Goal: Task Accomplishment & Management: Manage account settings

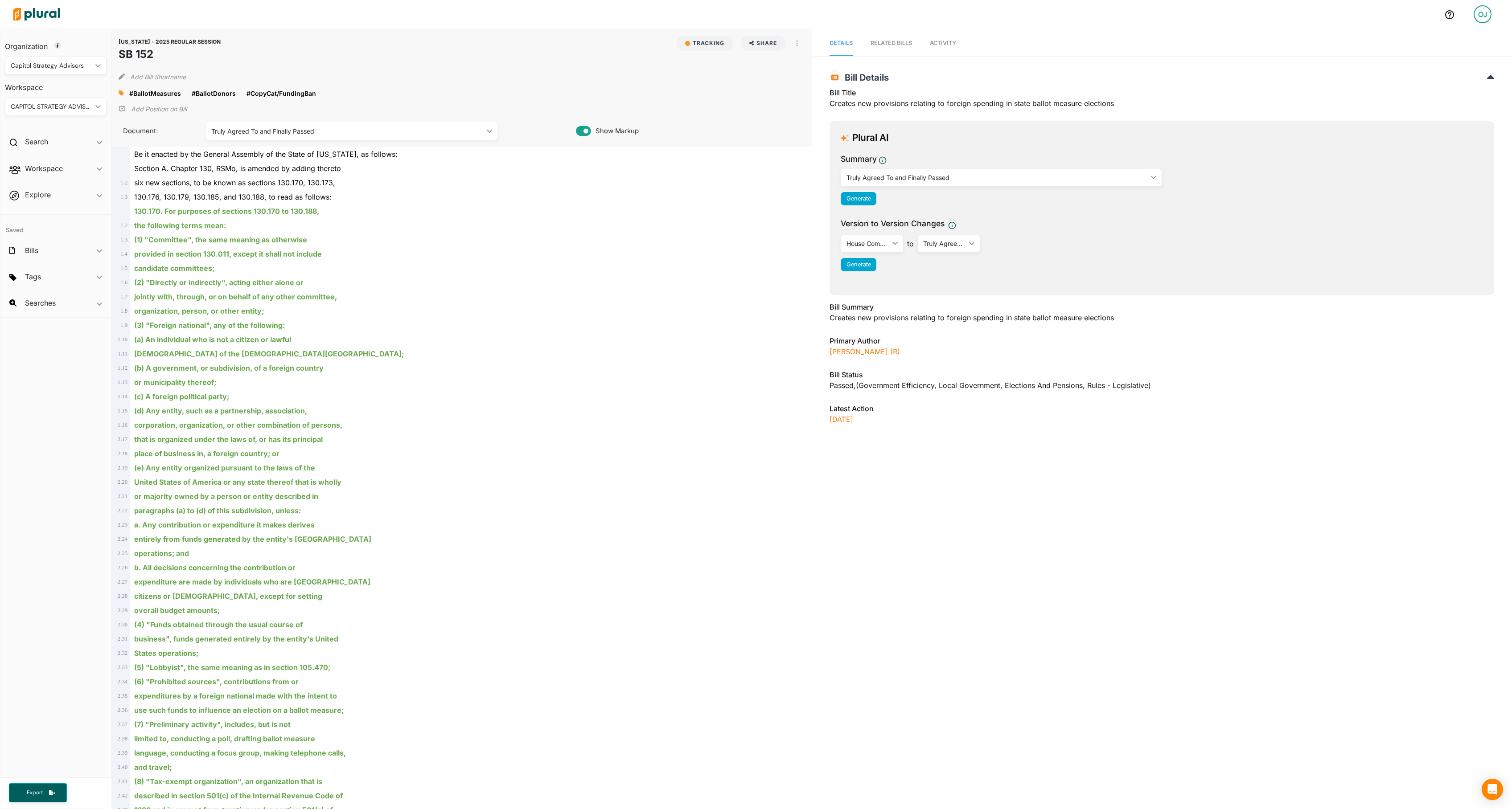
click at [956, 45] on span "Activity" at bounding box center [943, 43] width 26 height 6
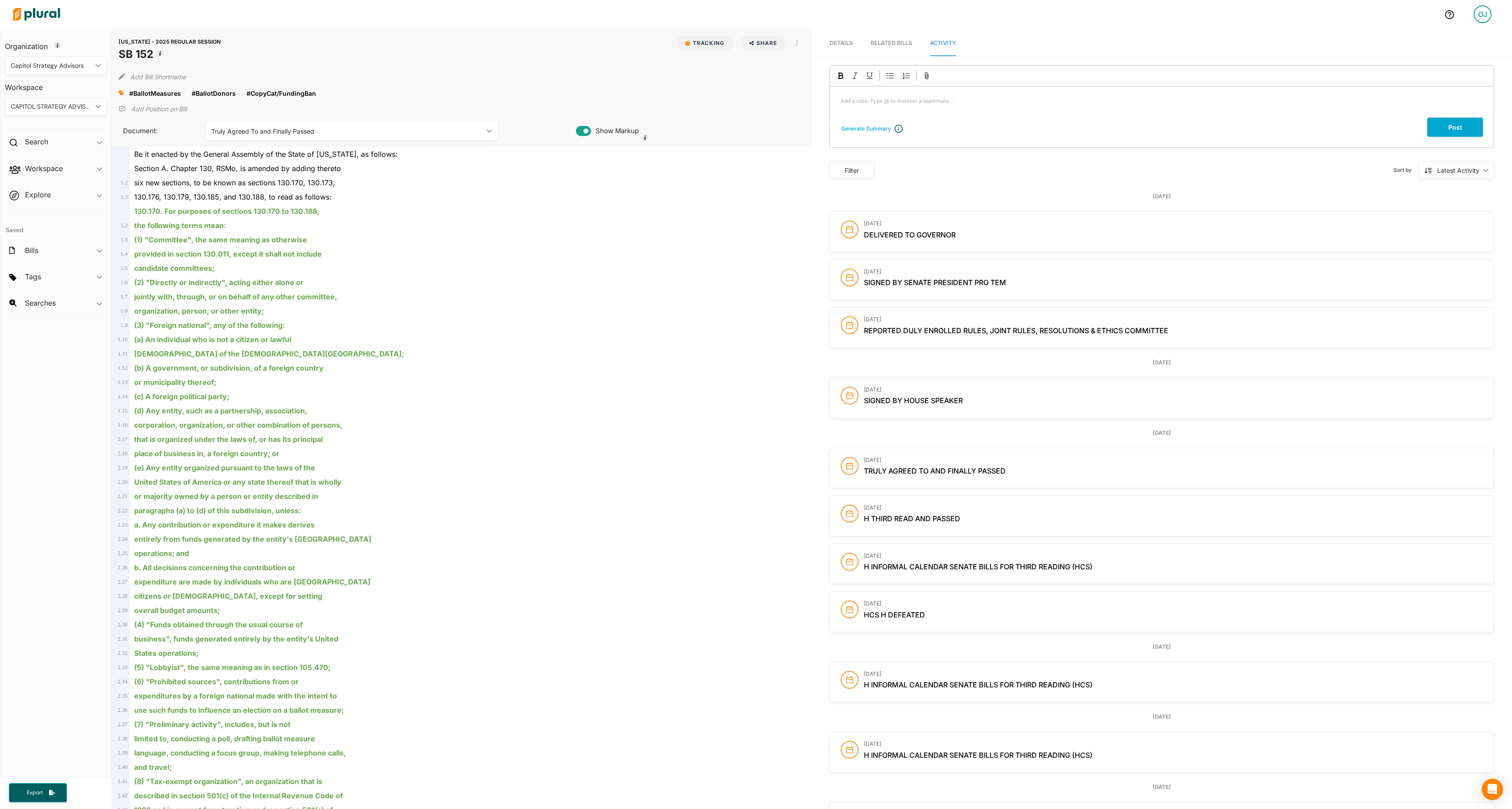
click at [90, 106] on div "CAPITOL STRATEGY ADVISORS ic_keyboard_arrow_down" at bounding box center [55, 106] width 102 height 18
click at [65, 191] on div "IRG BILLS" at bounding box center [81, 189] width 138 height 8
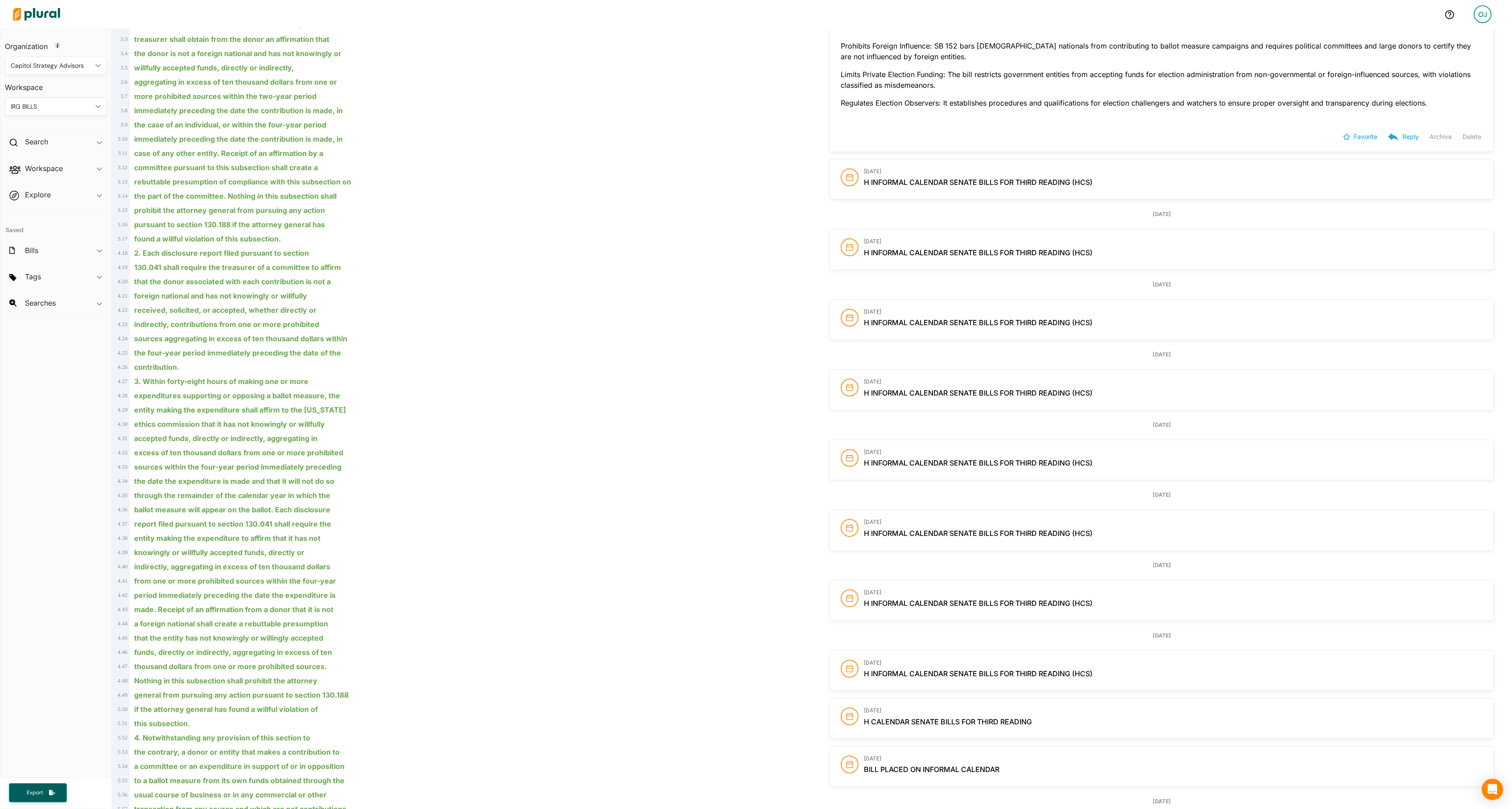
scroll to position [1121, 0]
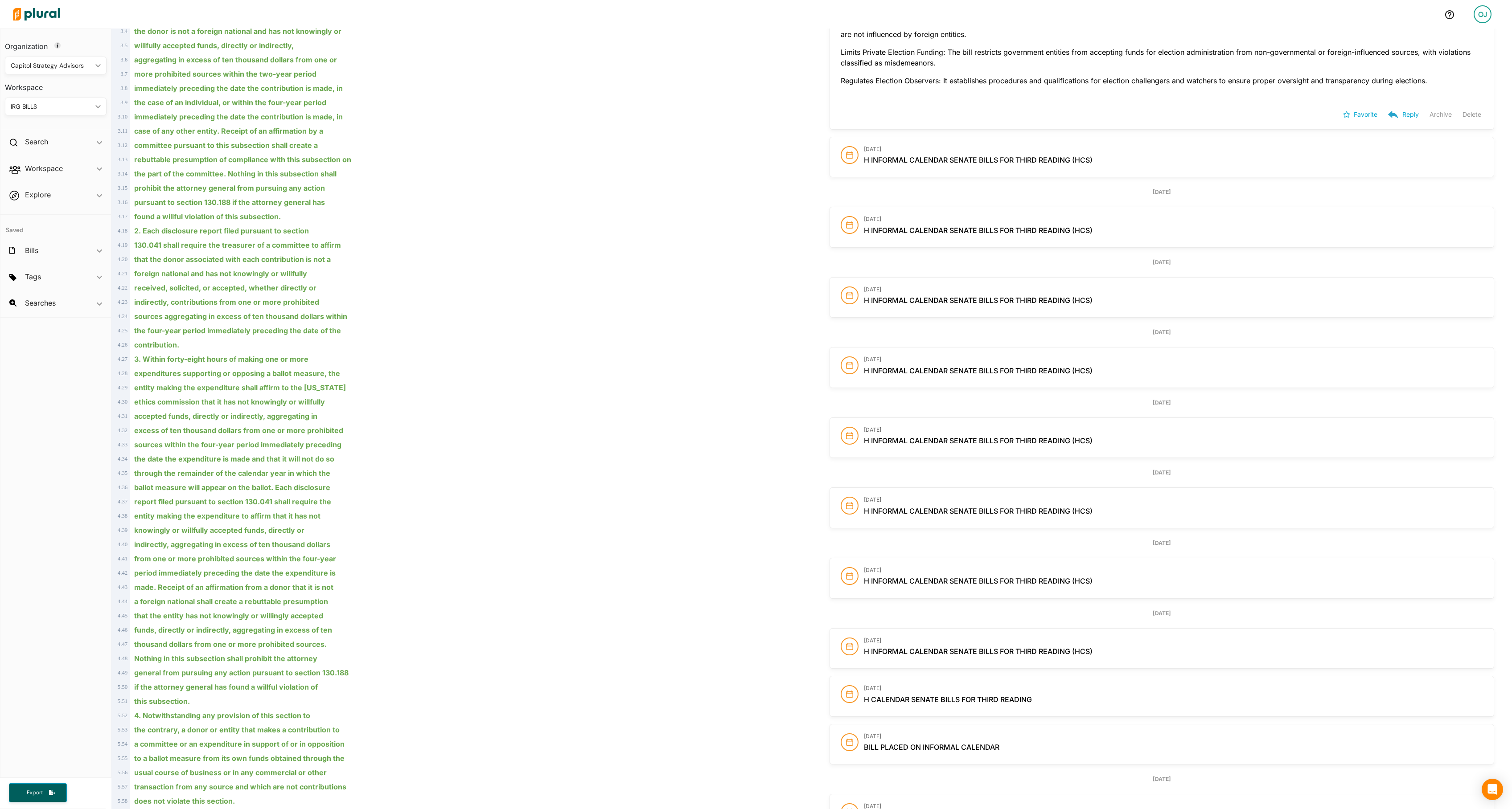
click at [1463, 121] on button "Delete" at bounding box center [1472, 114] width 19 height 13
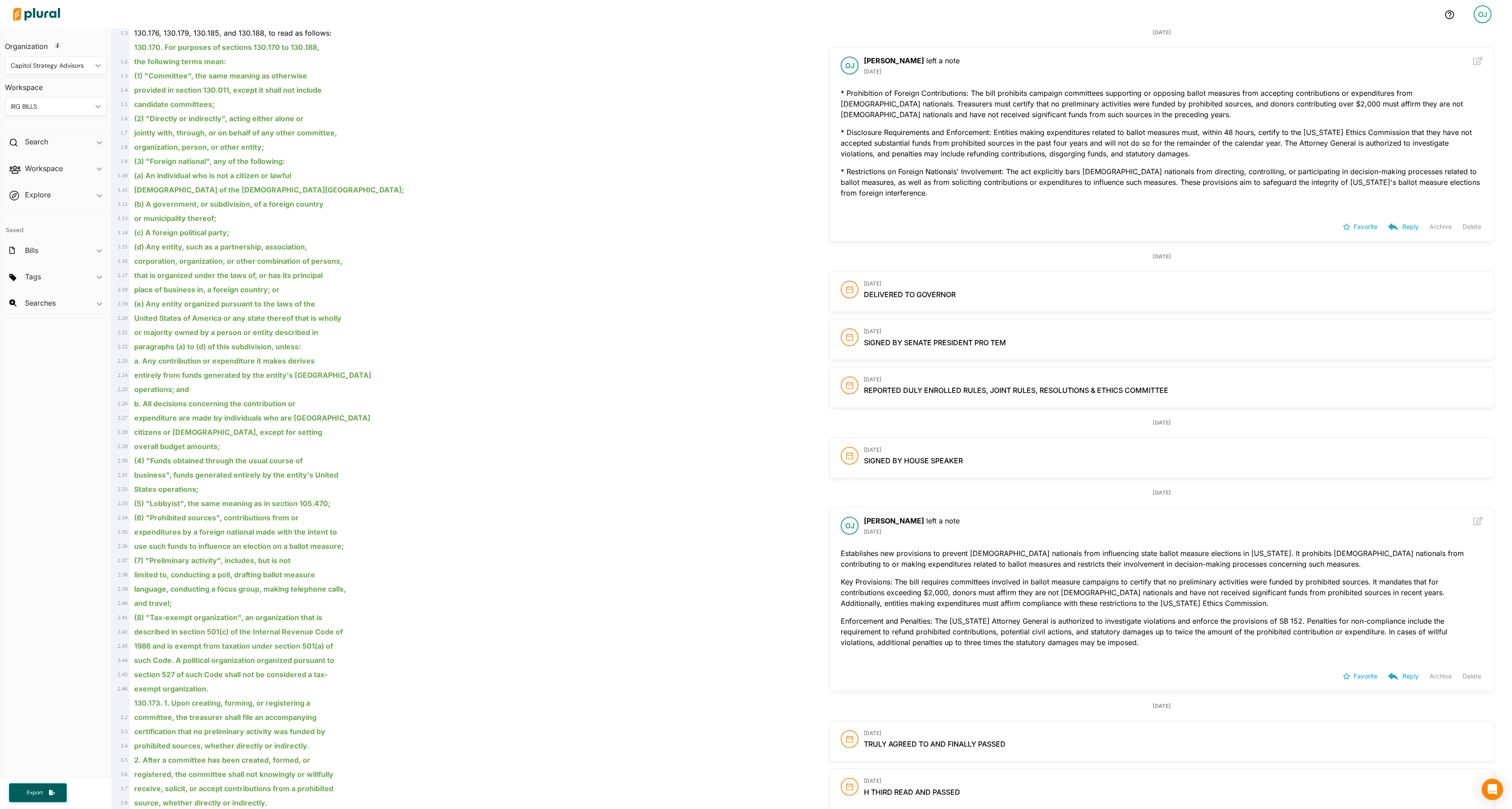
scroll to position [426, 0]
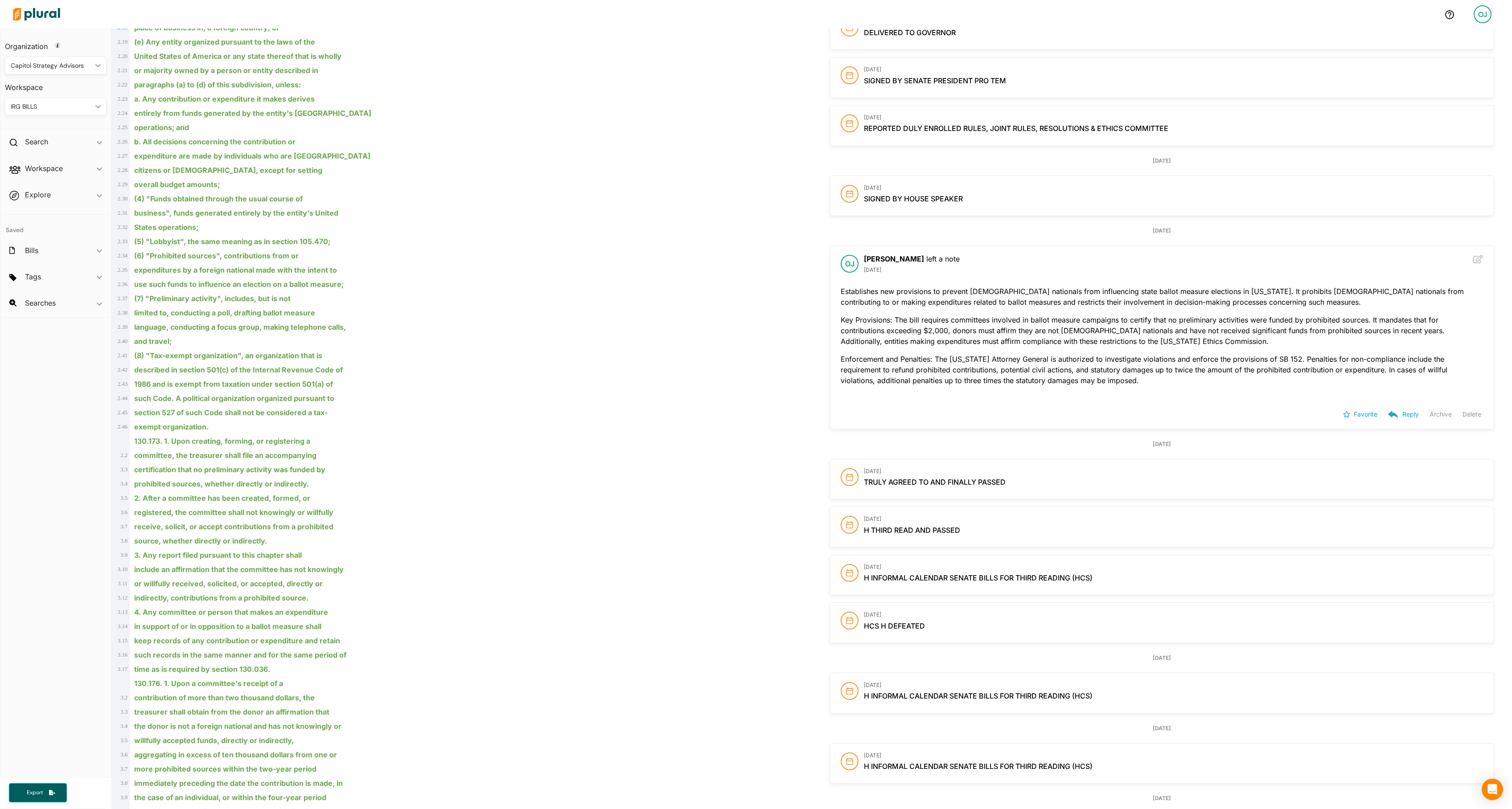
click at [1463, 421] on button "Delete" at bounding box center [1472, 414] width 19 height 13
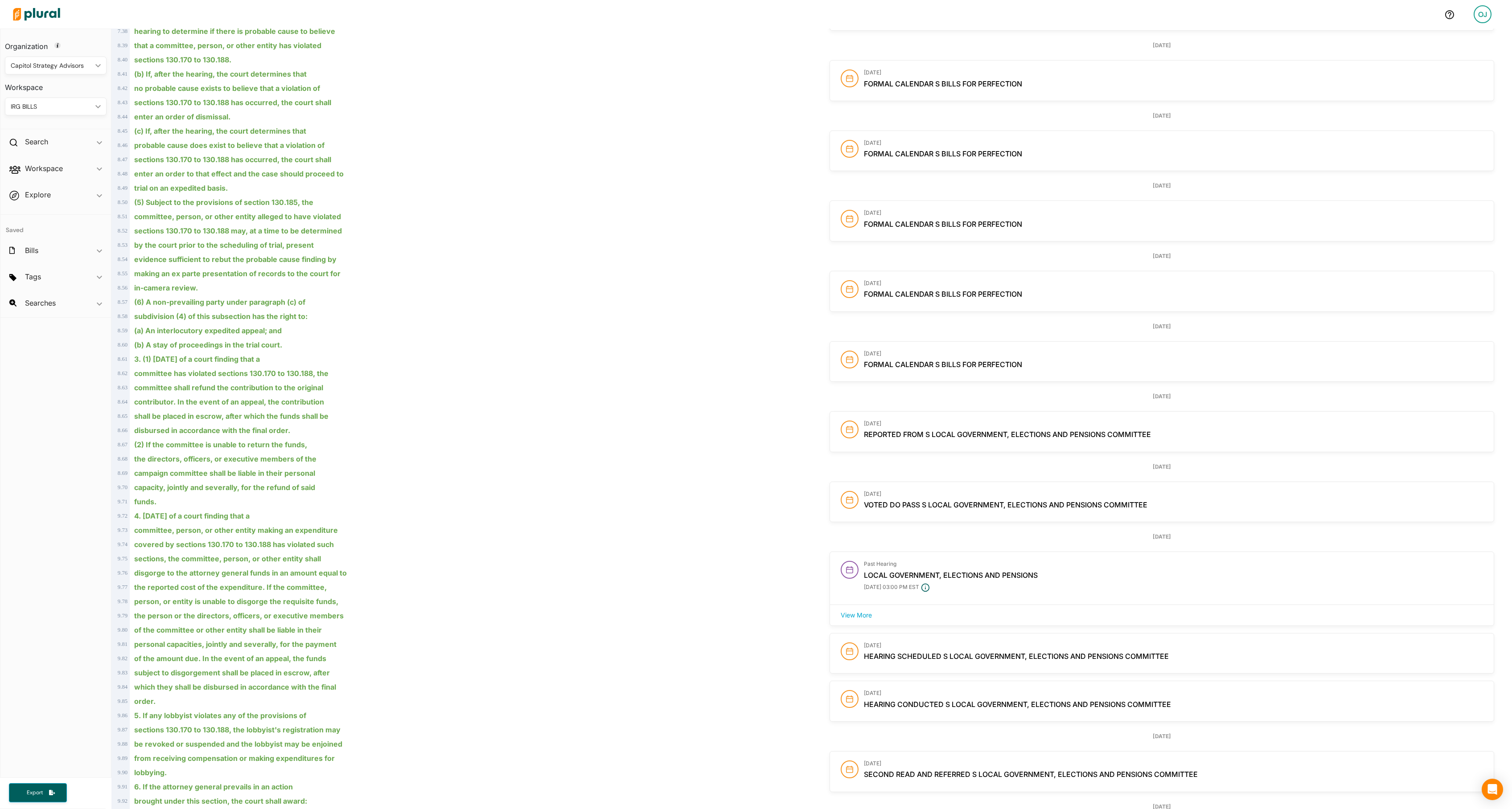
scroll to position [2998, 0]
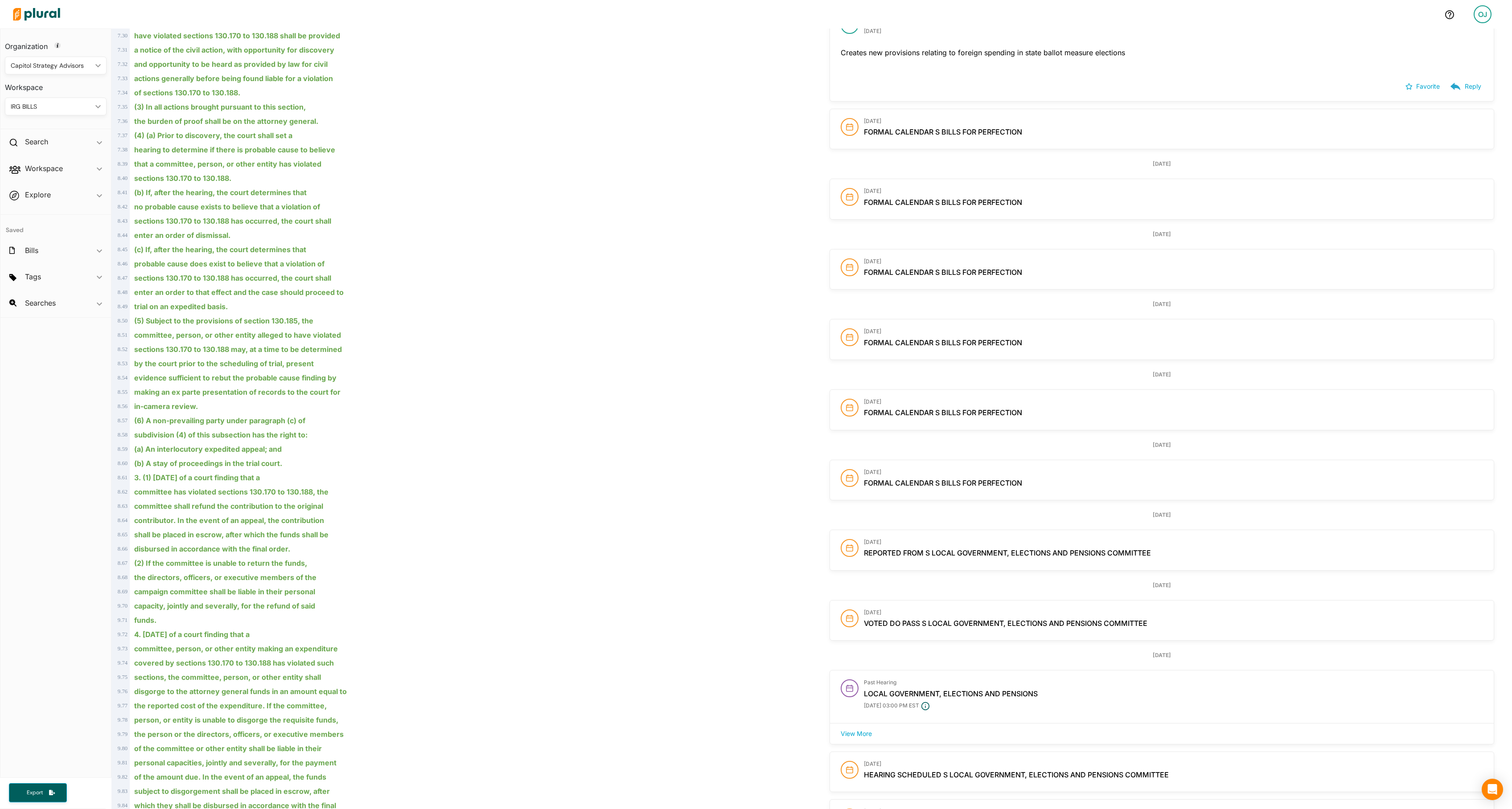
click at [1476, 16] on div "OJ" at bounding box center [1483, 14] width 18 height 18
click at [1437, 41] on link "Account Settings" at bounding box center [1446, 40] width 78 height 22
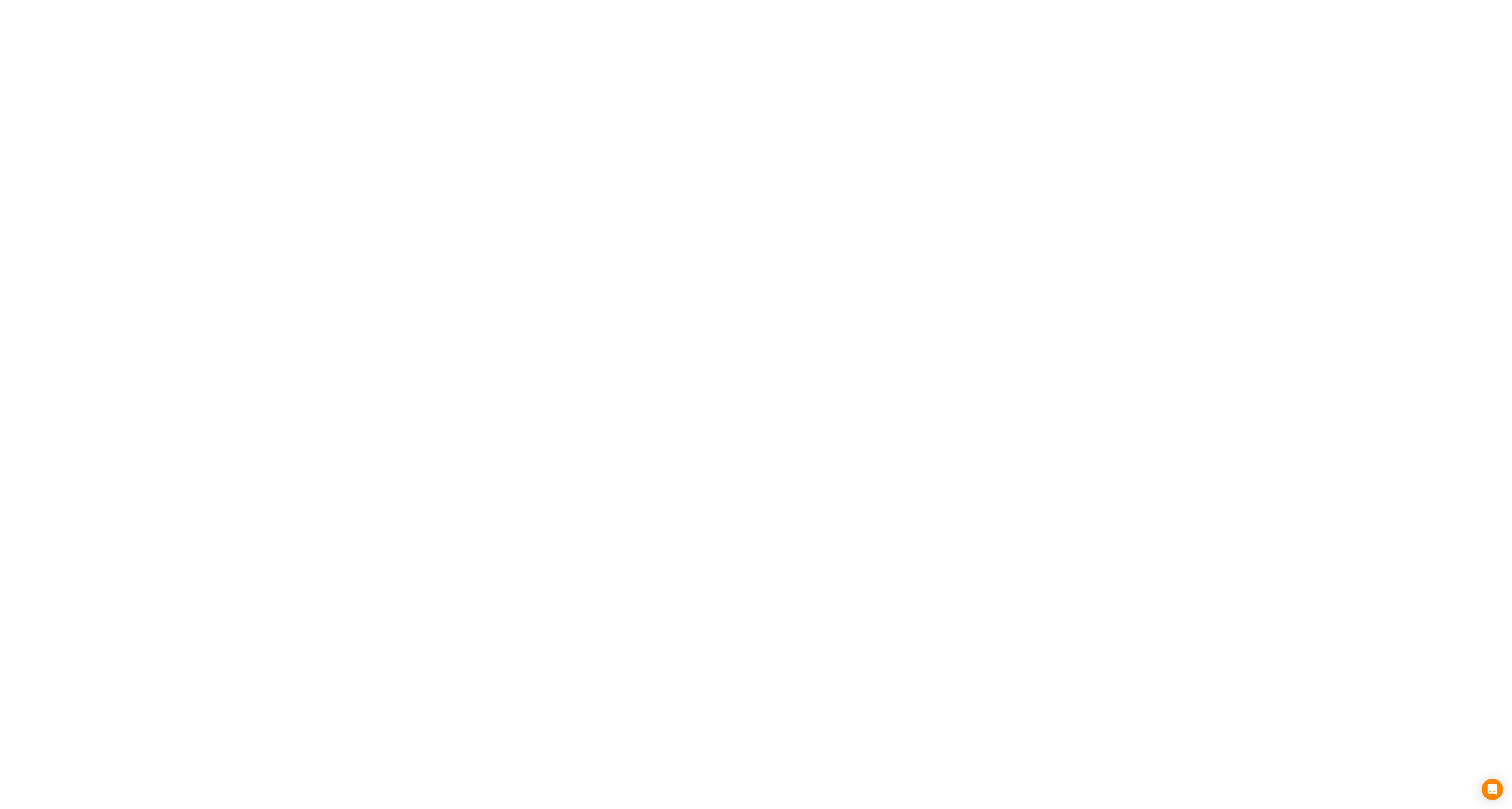
select select "MD"
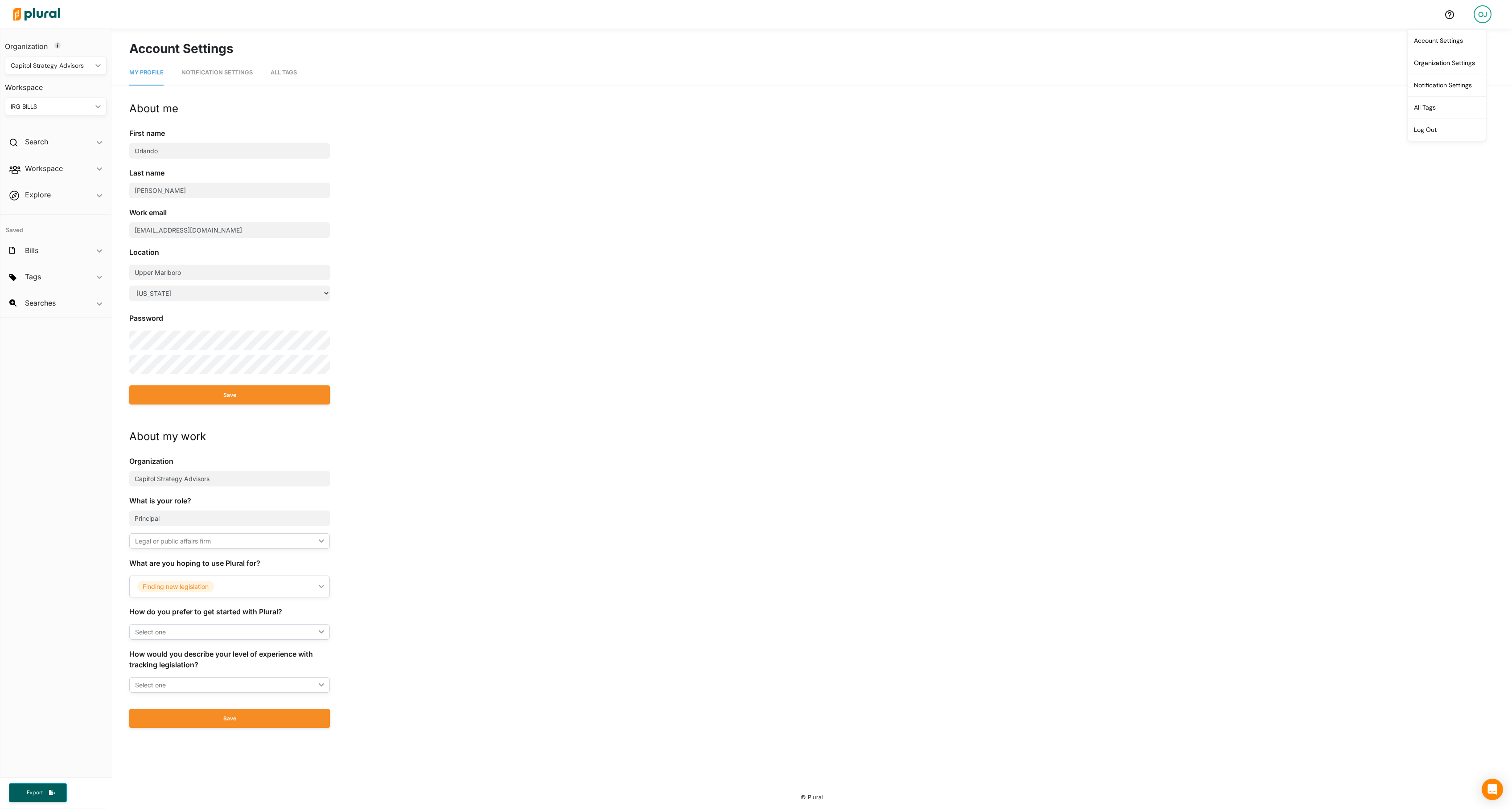
click at [1427, 139] on link "Log Out" at bounding box center [1446, 130] width 78 height 22
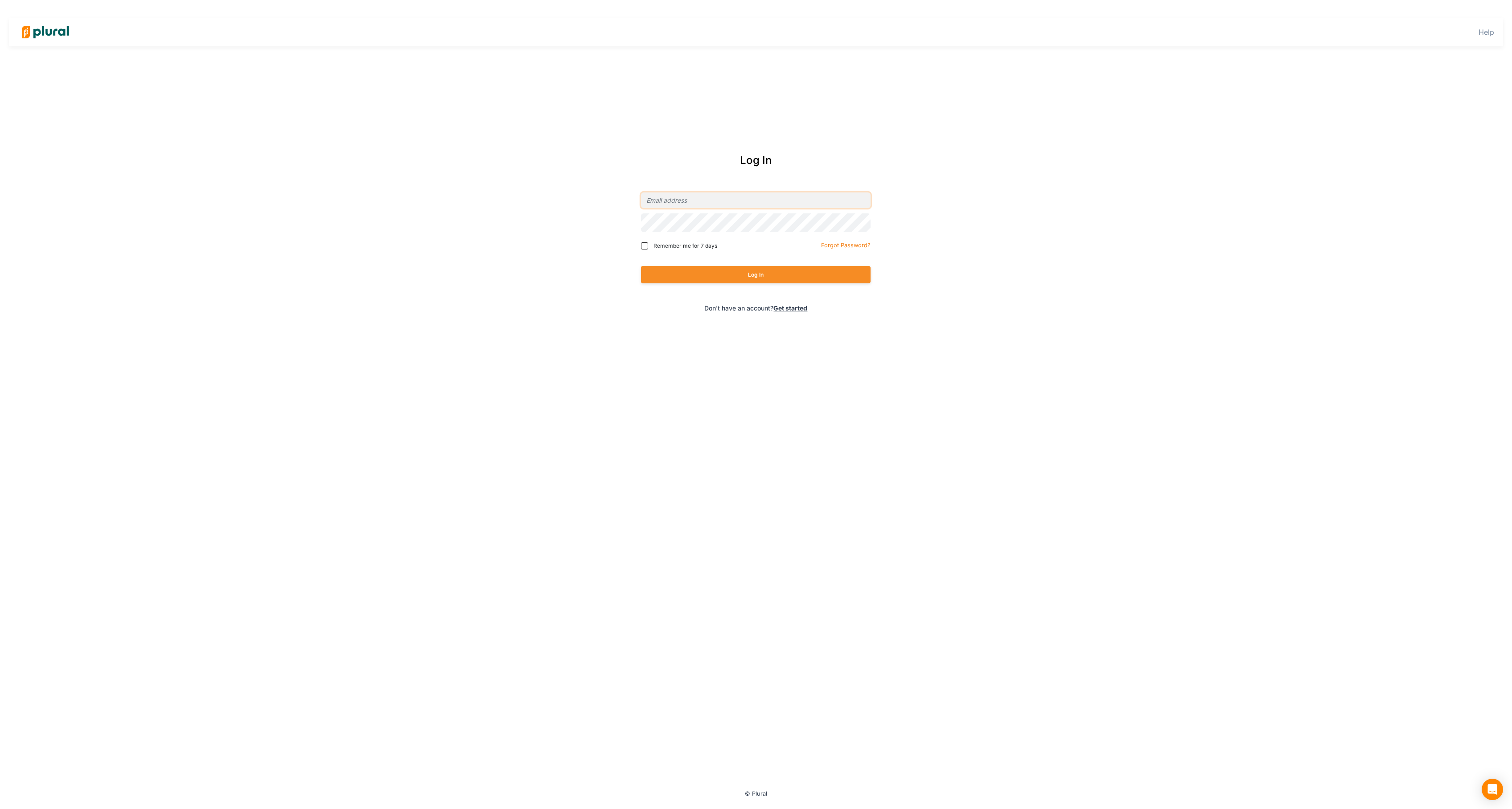
type input "orlando@secureelectionsproject.org"
click at [770, 283] on button "Log In" at bounding box center [755, 275] width 230 height 18
